Goal: Communication & Community: Answer question/provide support

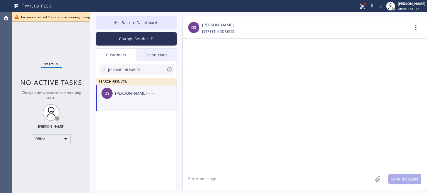
click at [126, 69] on input "(646) 831-0629" at bounding box center [137, 69] width 59 height 11
paste input "908) 418-8374"
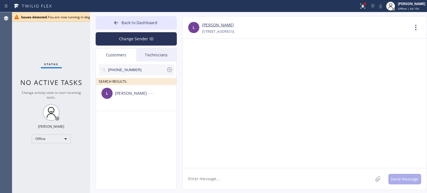
type input "(908) 418-8374"
click at [134, 93] on div "[PERSON_NAME]" at bounding box center [131, 93] width 33 height 6
click at [216, 180] on textarea at bounding box center [278, 179] width 190 height 21
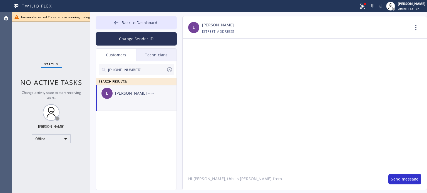
paste textarea "Raider Electric"
click at [325, 178] on textarea "Hi Lilian, this is Kate from Raider Electric," at bounding box center [283, 179] width 200 height 21
paste textarea "I already sent the paid invoice to your email. Please check your inbox or spam …"
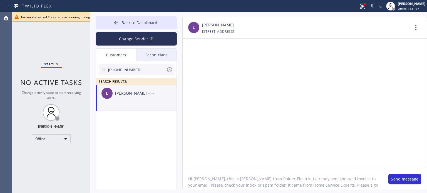
scroll to position [11, 0]
type textarea "Hi [PERSON_NAME], this is [PERSON_NAME] from Raider Electric, I already sent th…"
click at [393, 176] on button "Send message" at bounding box center [405, 179] width 33 height 11
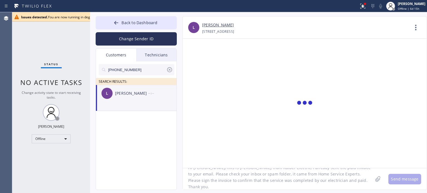
scroll to position [0, 0]
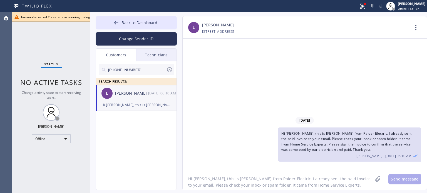
drag, startPoint x: 352, startPoint y: 73, endPoint x: 319, endPoint y: 45, distance: 43.8
click at [352, 72] on div "09/26/2025 Hi Lilian, this is Kate from Raider Electric, I already sent the pai…" at bounding box center [305, 104] width 244 height 130
click at [134, 105] on div "Hi [PERSON_NAME], this is [PERSON_NAME] from Raider Electric, I already sent th…" at bounding box center [137, 105] width 70 height 6
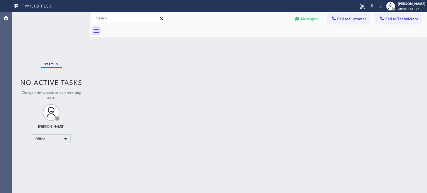
drag, startPoint x: 337, startPoint y: 84, endPoint x: 303, endPoint y: 66, distance: 38.3
click at [336, 83] on div "Back to Dashboard Change Sender ID Customers Technicians L [PERSON_NAME] [DATE]…" at bounding box center [258, 102] width 337 height 181
click at [300, 21] on icon at bounding box center [298, 19] width 6 height 6
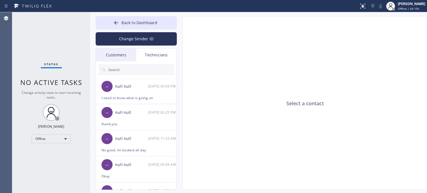
click at [123, 48] on div "Back to Dashboard Change Sender ID Customers Technicians L [PERSON_NAME] [DATE]…" at bounding box center [136, 103] width 81 height 174
click at [123, 55] on div "Customers" at bounding box center [116, 55] width 40 height 13
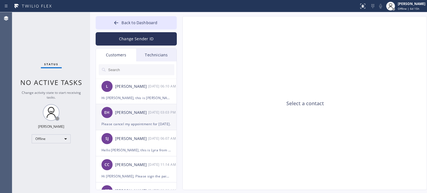
click at [122, 124] on div "Please cancel my appointment for [DATE]." at bounding box center [137, 124] width 70 height 6
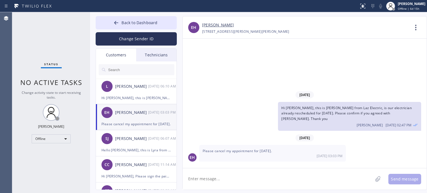
click at [304, 183] on textarea at bounding box center [278, 179] width 190 height 21
type textarea "will do"
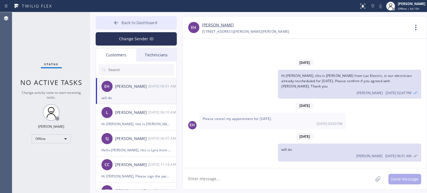
click at [122, 24] on button "Back to Dashboard" at bounding box center [136, 22] width 81 height 13
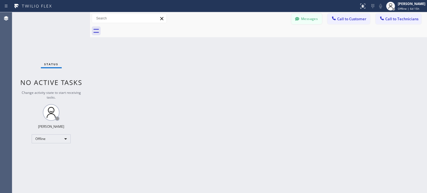
click at [311, 19] on button "Messages" at bounding box center [307, 19] width 31 height 11
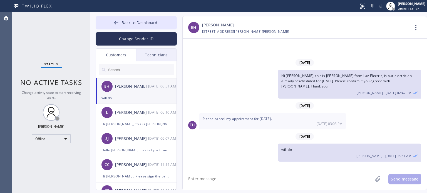
click at [142, 94] on div "EH [PERSON_NAME] [DATE] 06:51 AM" at bounding box center [136, 86] width 81 height 17
